Goal: Task Accomplishment & Management: Use online tool/utility

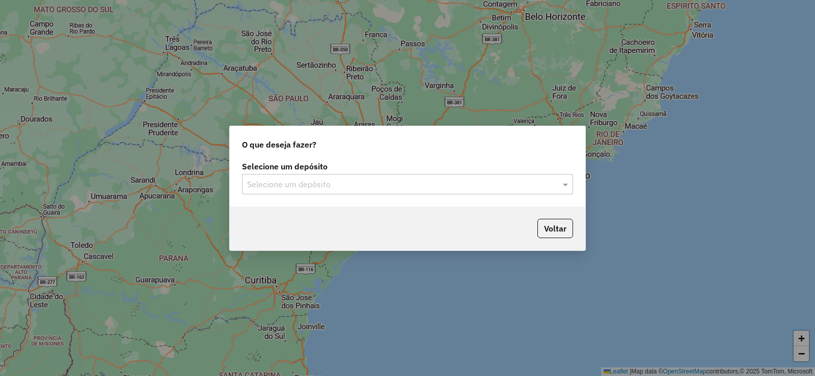
click at [420, 185] on input "text" at bounding box center [397, 185] width 301 height 12
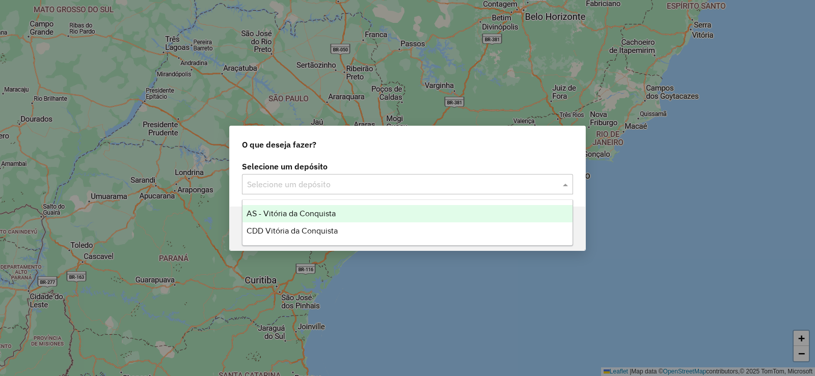
click at [331, 218] on span "AS - Vitória da Conquista" at bounding box center [291, 213] width 89 height 9
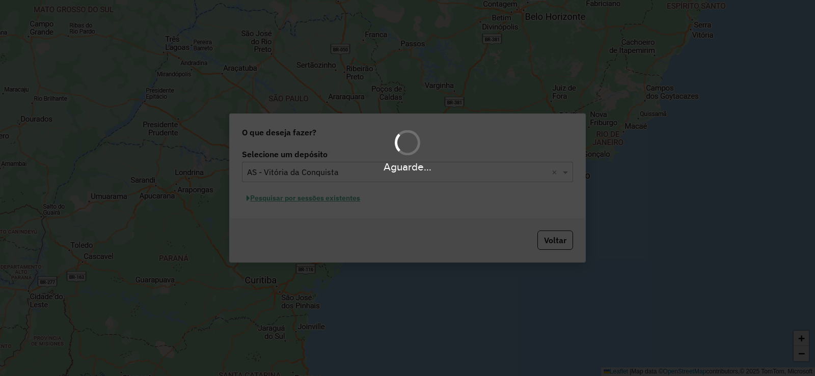
click at [367, 180] on div "Aguarde..." at bounding box center [407, 188] width 815 height 376
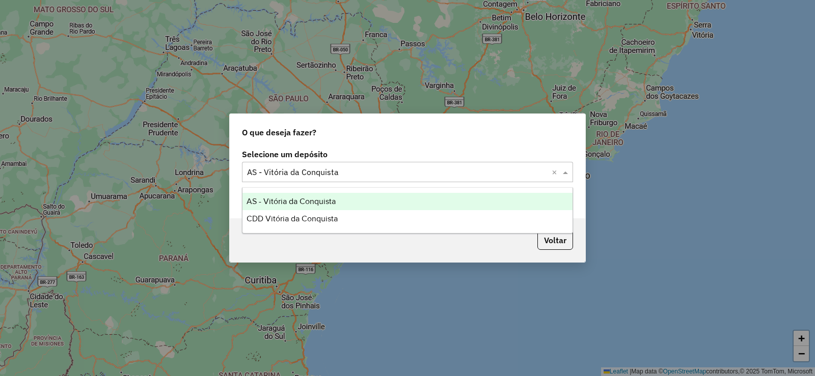
click at [434, 174] on input "text" at bounding box center [397, 173] width 301 height 12
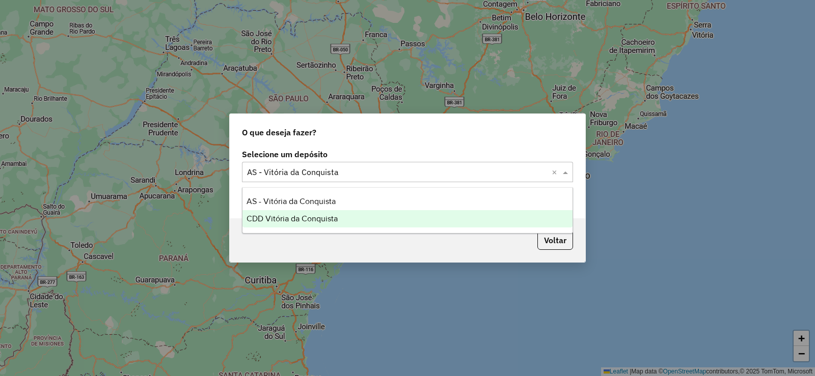
click at [367, 220] on div "CDD Vitória da Conquista" at bounding box center [407, 218] width 330 height 17
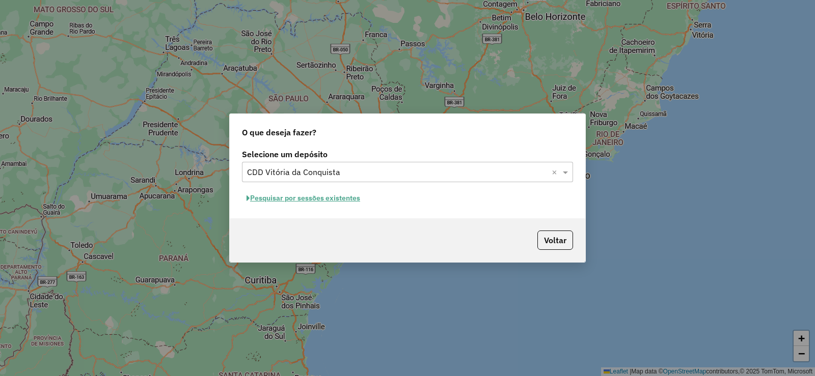
click at [360, 196] on button "Pesquisar por sessões existentes" at bounding box center [303, 199] width 123 height 16
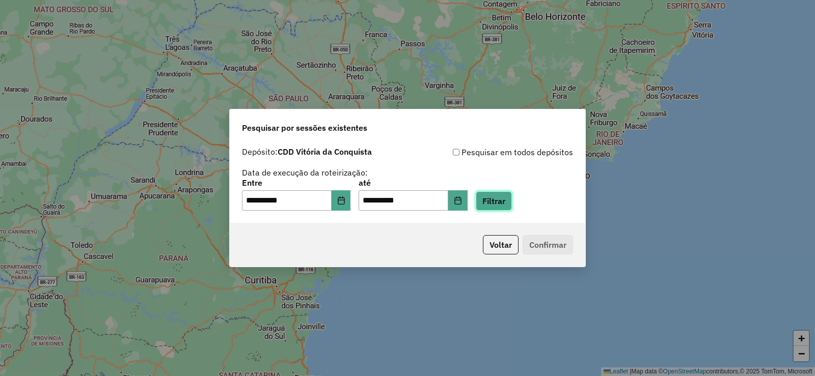
click at [507, 206] on button "Filtrar" at bounding box center [494, 201] width 36 height 19
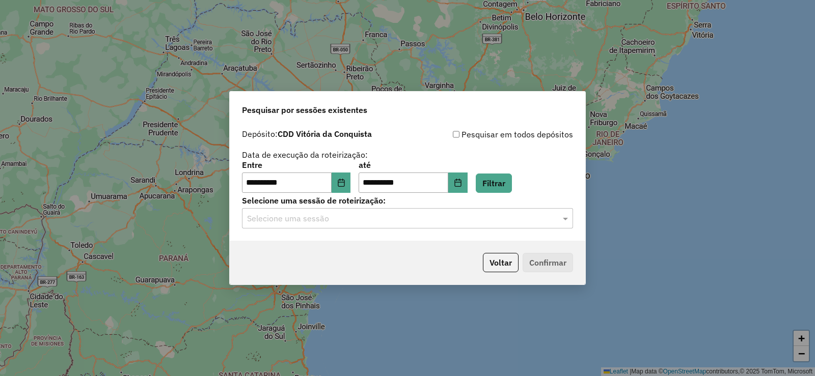
click at [508, 208] on div "Selecione uma sessão" at bounding box center [407, 218] width 331 height 20
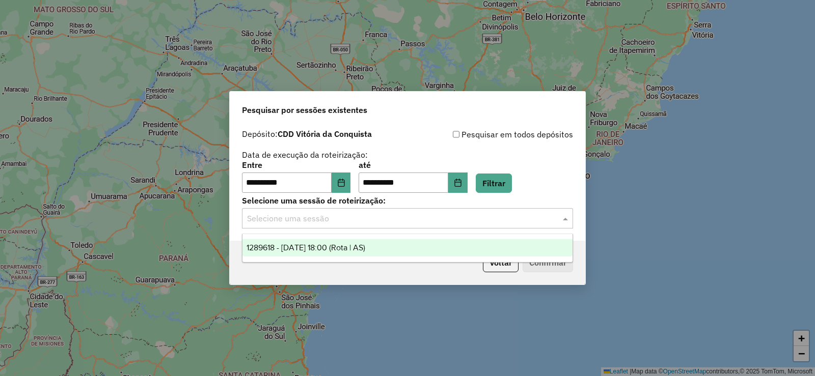
click at [502, 241] on div "1289618 - 07/10/2025 18:00 (Rota | AS)" at bounding box center [407, 247] width 330 height 17
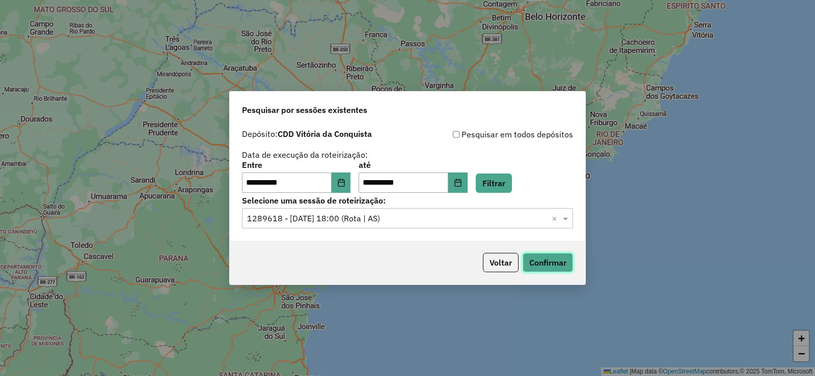
click at [537, 262] on button "Confirmar" at bounding box center [548, 262] width 50 height 19
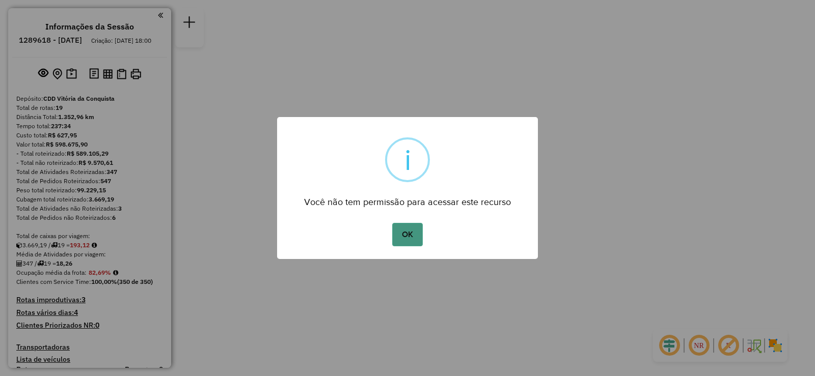
click at [394, 226] on button "OK" at bounding box center [407, 234] width 30 height 23
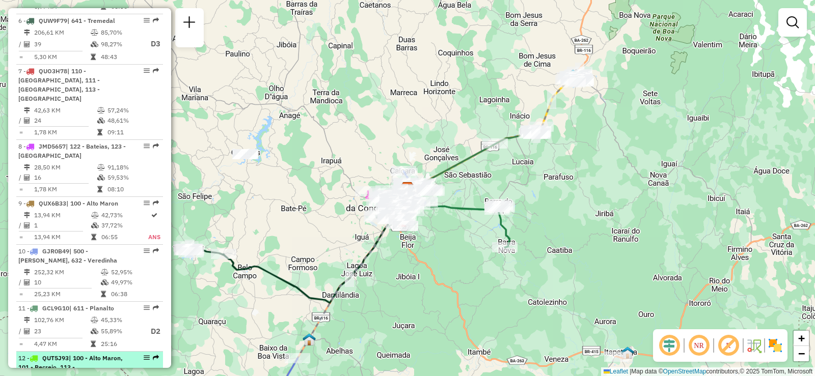
scroll to position [764, 0]
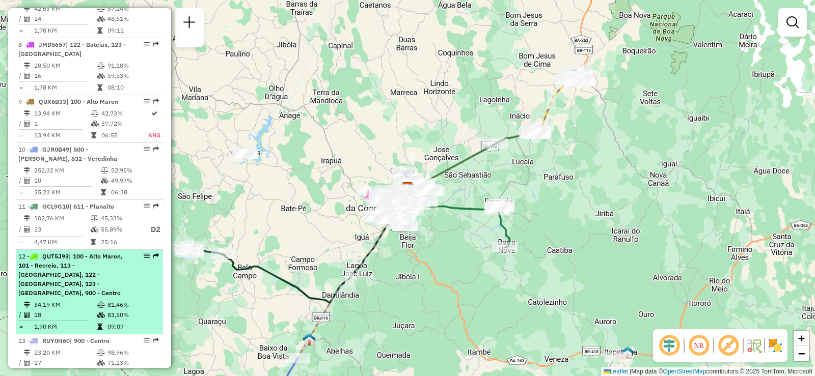
select select "**********"
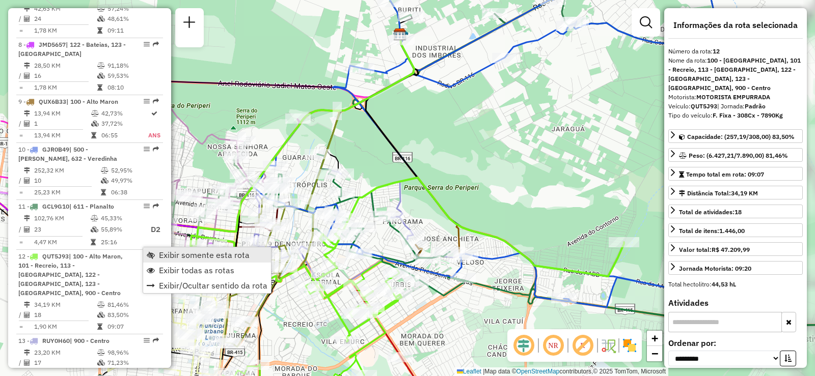
click at [150, 254] on span "Exibir somente esta rota" at bounding box center [151, 255] width 8 height 8
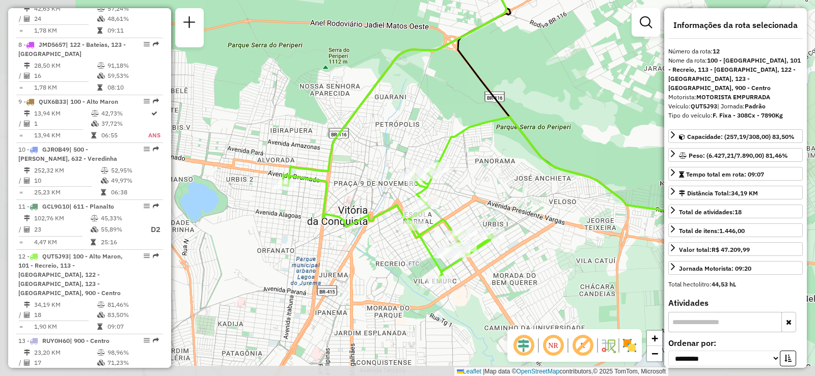
drag, startPoint x: 385, startPoint y: 221, endPoint x: 473, endPoint y: 160, distance: 107.4
click at [473, 160] on div "Janela de atendimento Grade de atendimento Capacidade Transportadoras Veículos …" at bounding box center [407, 188] width 815 height 376
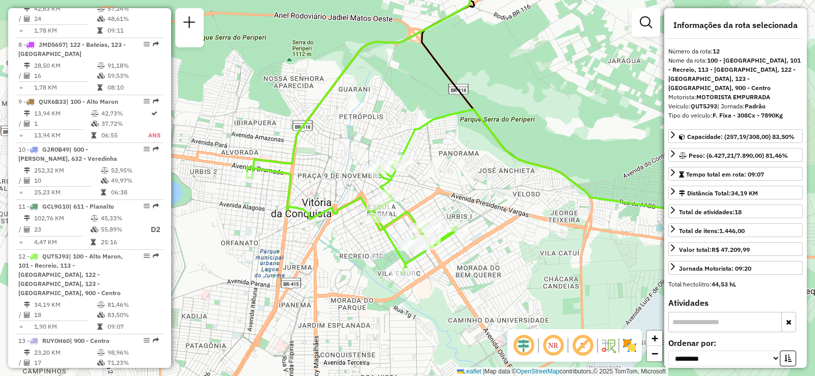
drag, startPoint x: 477, startPoint y: 184, endPoint x: 460, endPoint y: 179, distance: 17.6
click at [460, 179] on div "Janela de atendimento Grade de atendimento Capacidade Transportadoras Veículos …" at bounding box center [407, 188] width 815 height 376
